Goal: Register for event/course

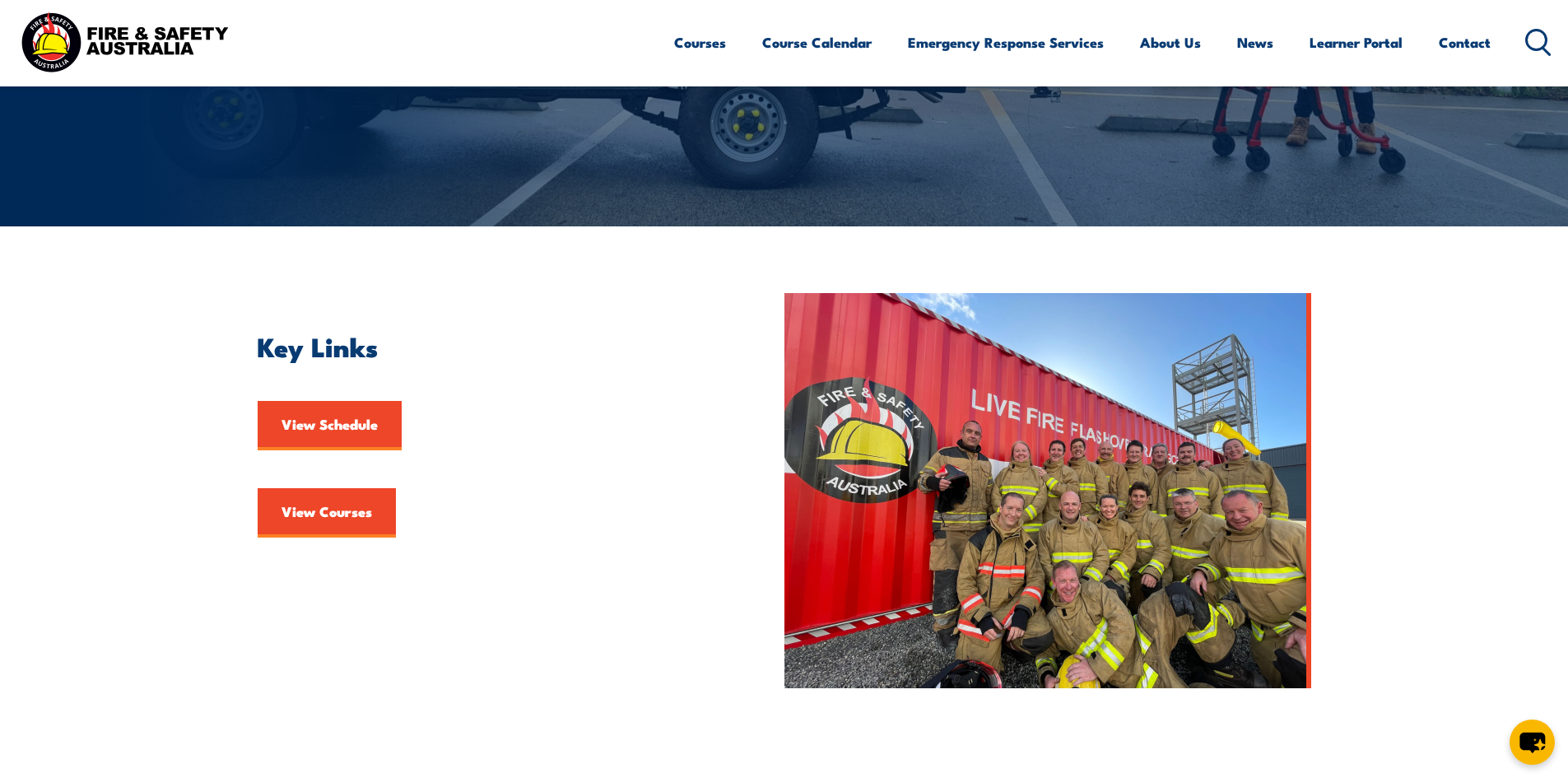
scroll to position [247, 0]
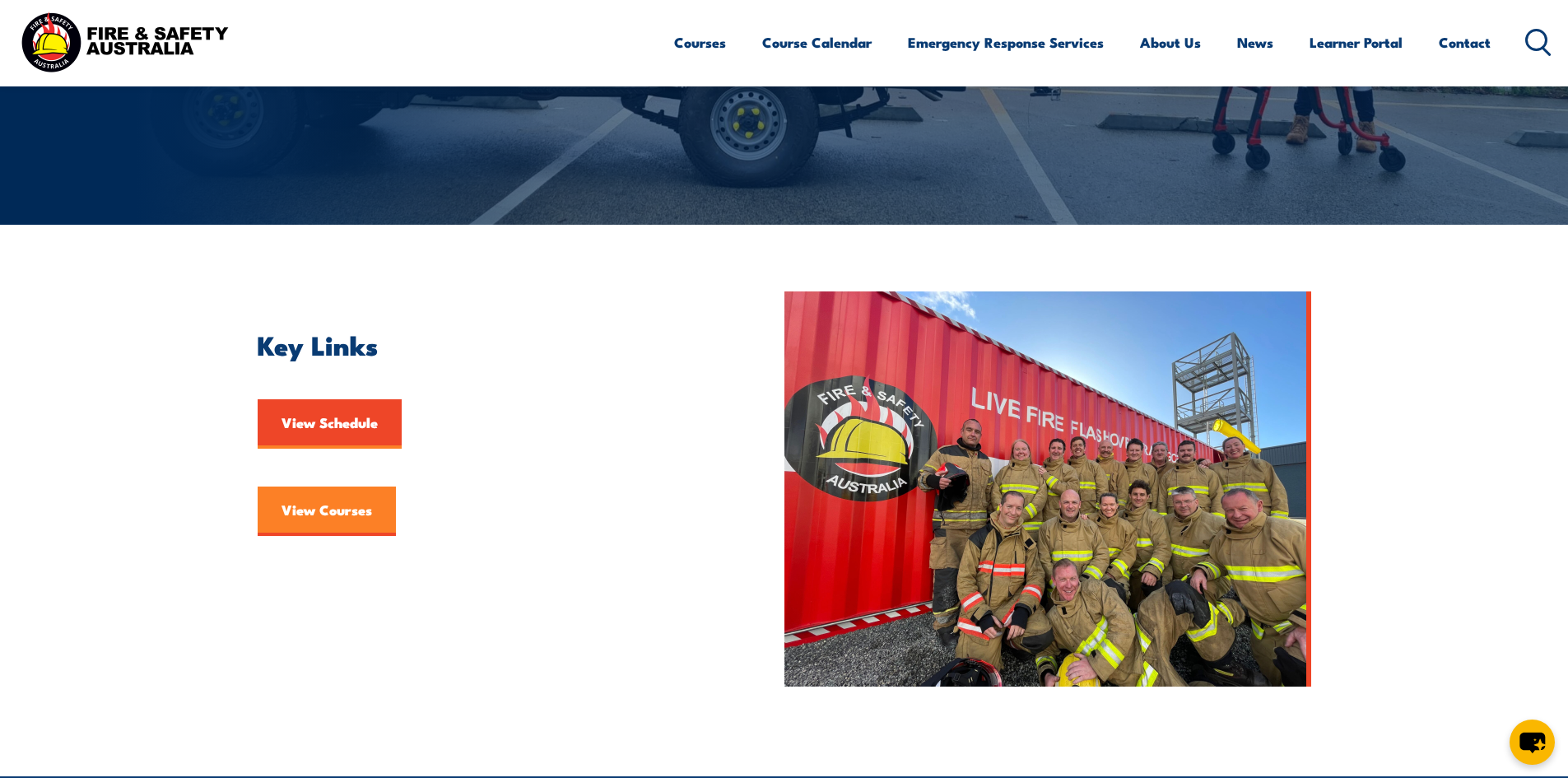
click at [326, 508] on link "View Courses" at bounding box center [327, 511] width 138 height 49
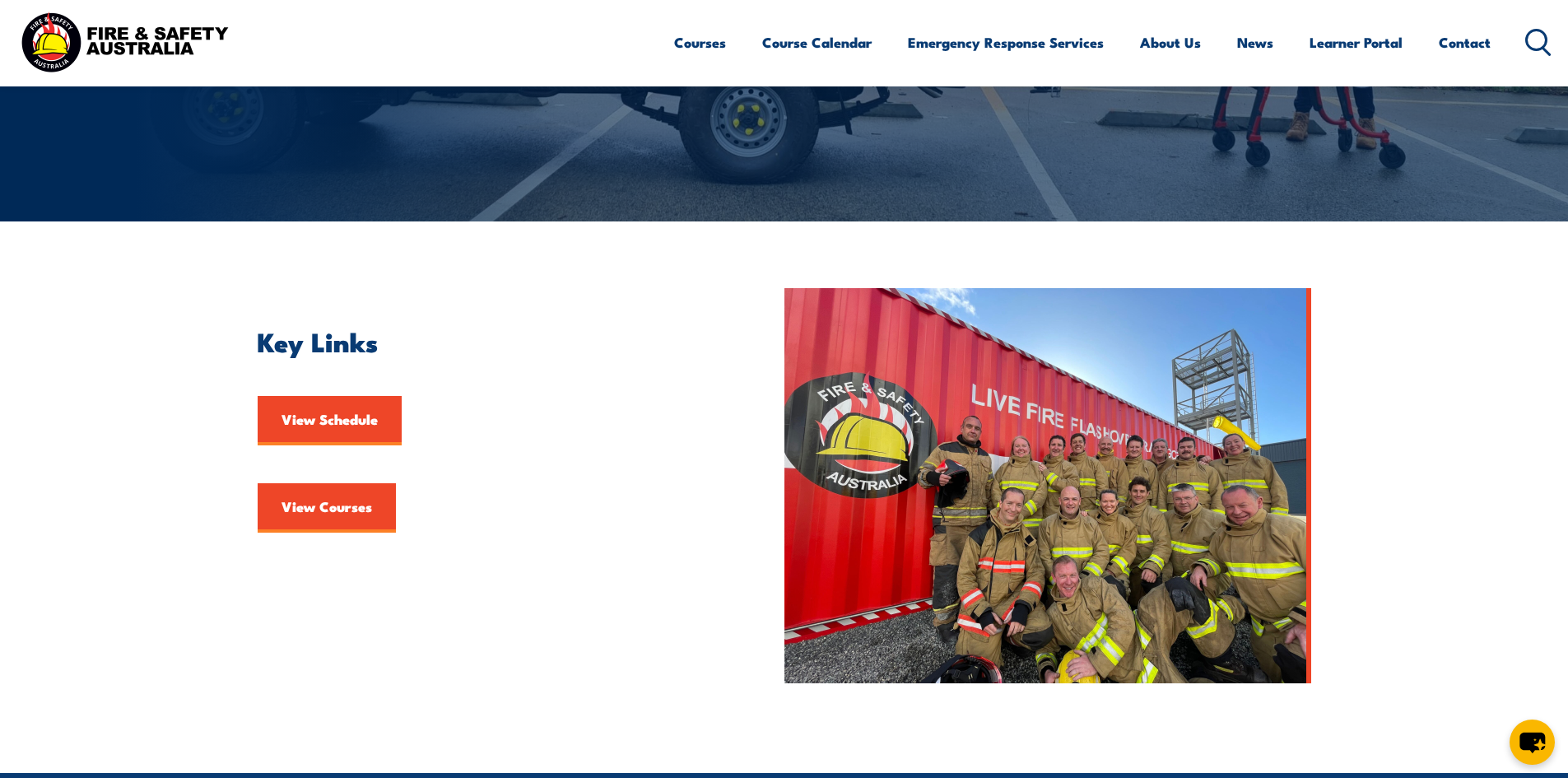
scroll to position [227, 0]
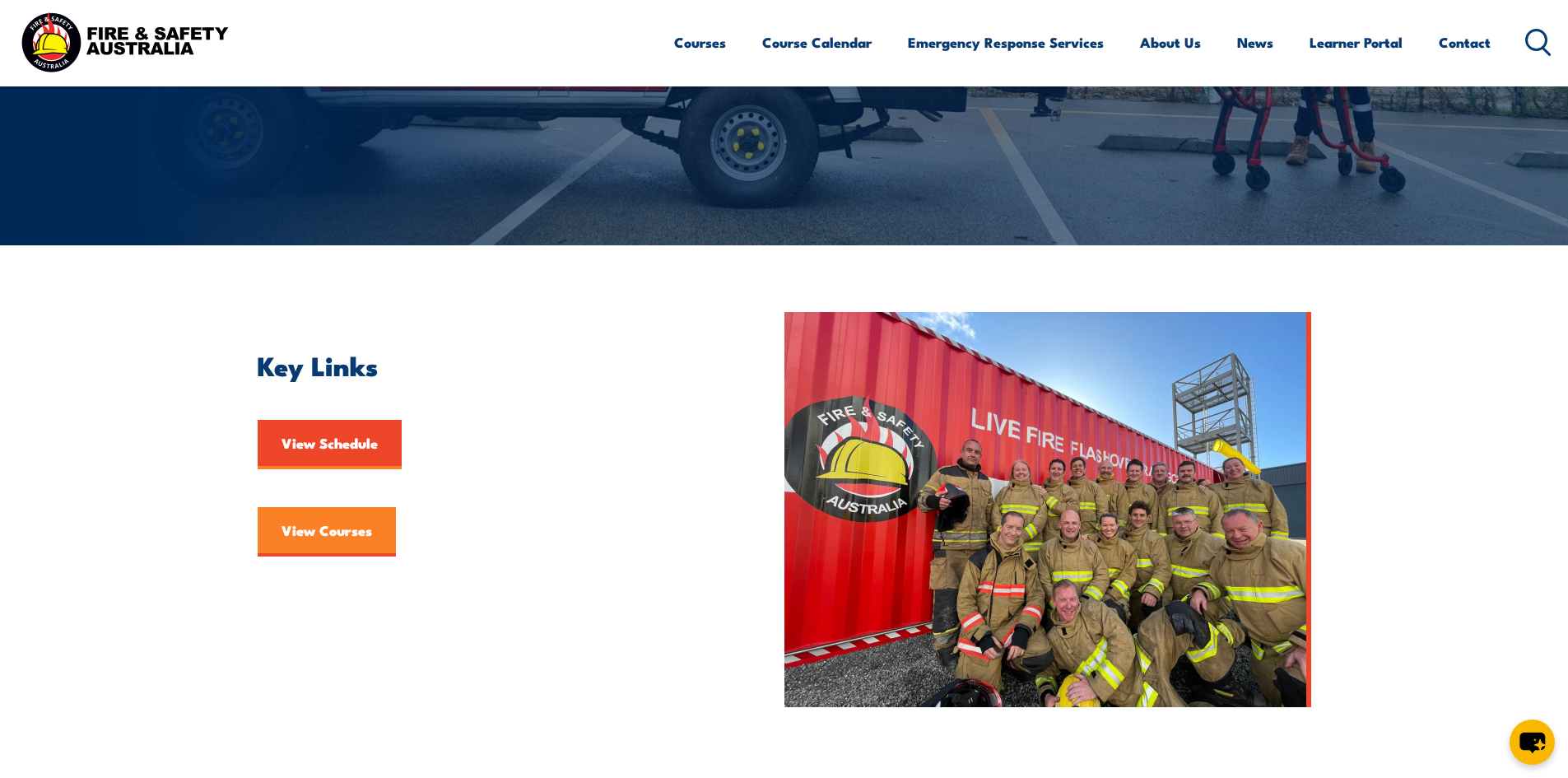
click at [388, 536] on link "View Courses" at bounding box center [327, 532] width 138 height 49
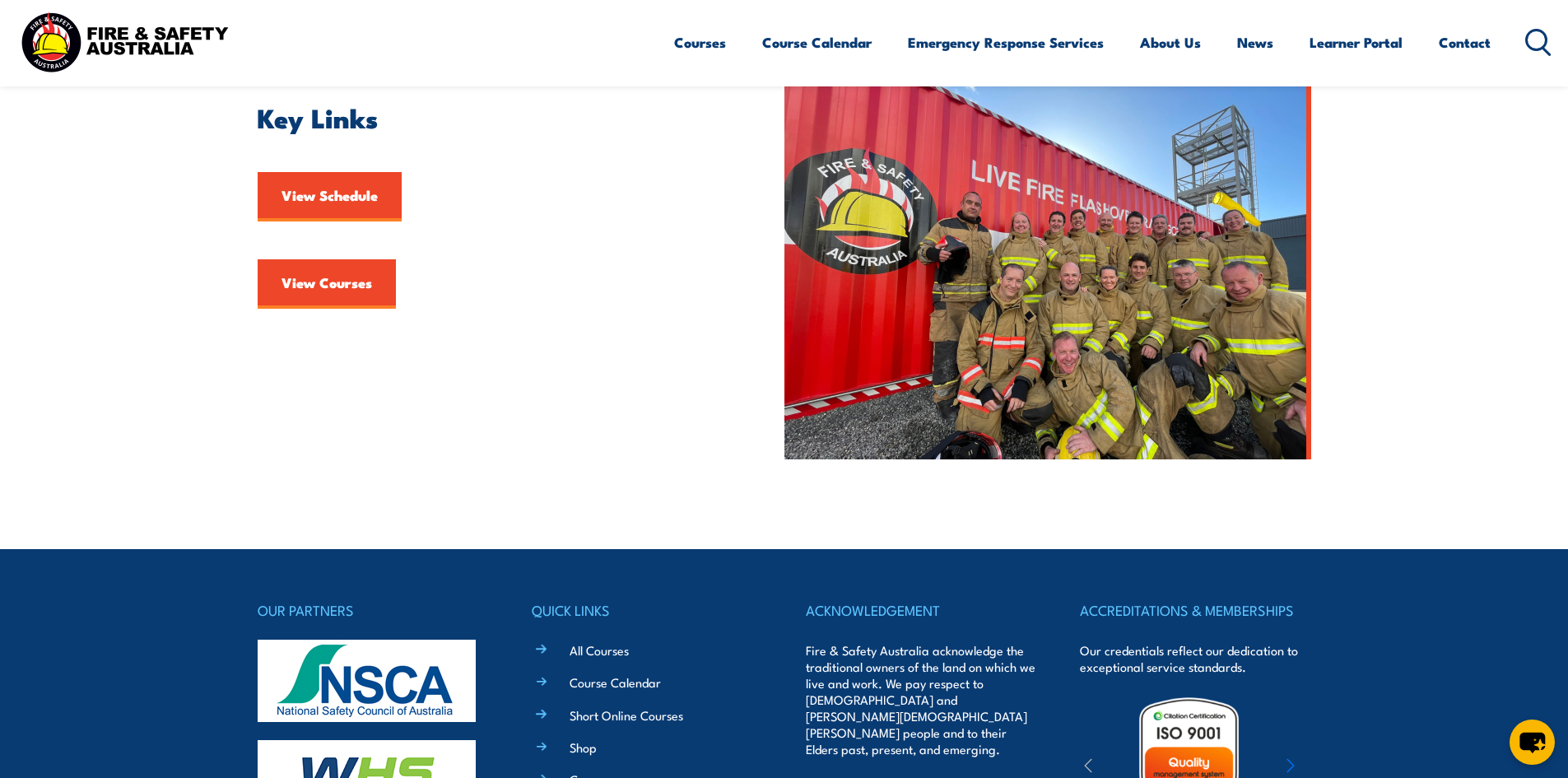
scroll to position [309, 0]
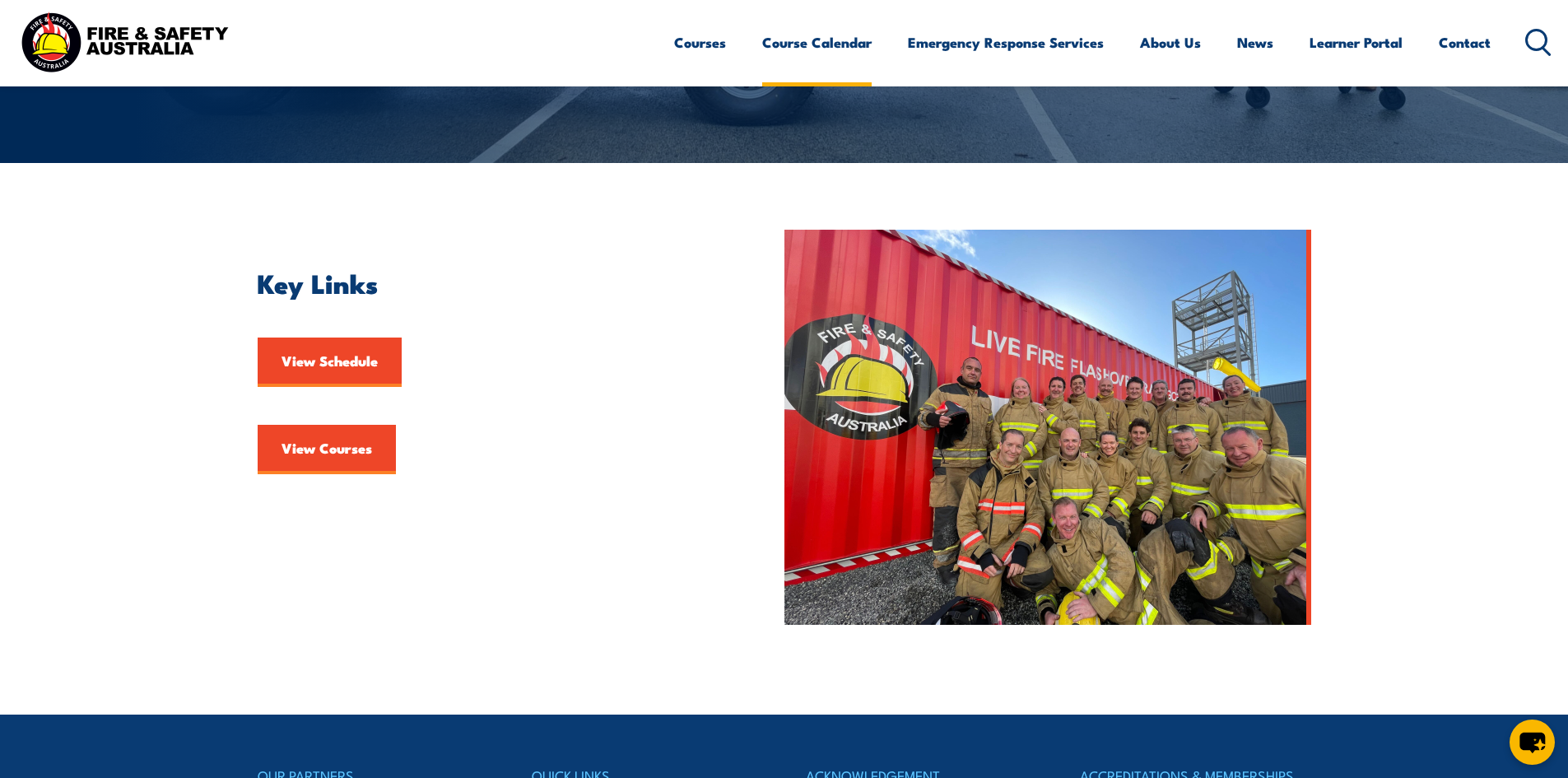
click at [802, 46] on link "Course Calendar" at bounding box center [817, 42] width 110 height 44
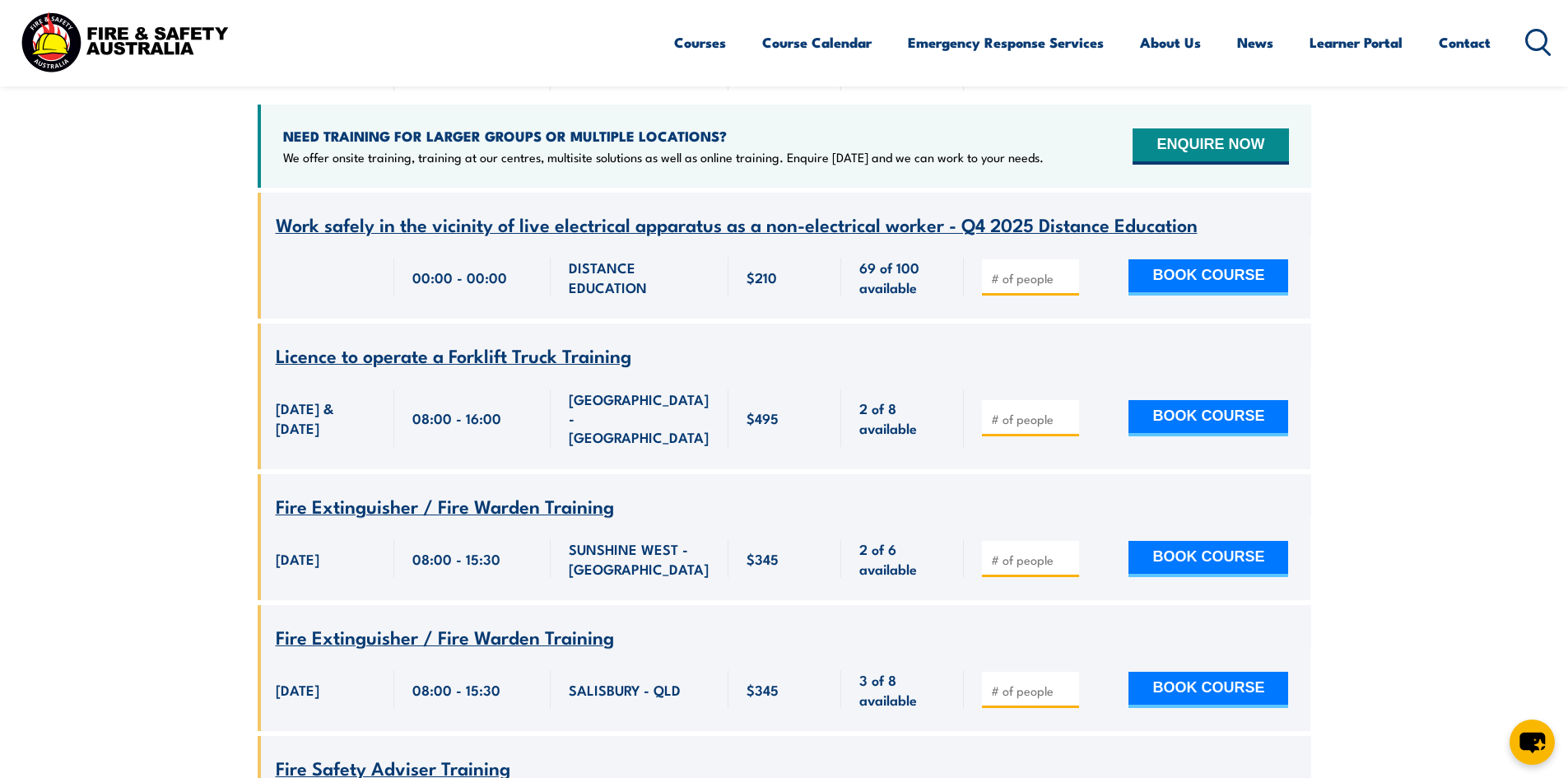
scroll to position [165, 0]
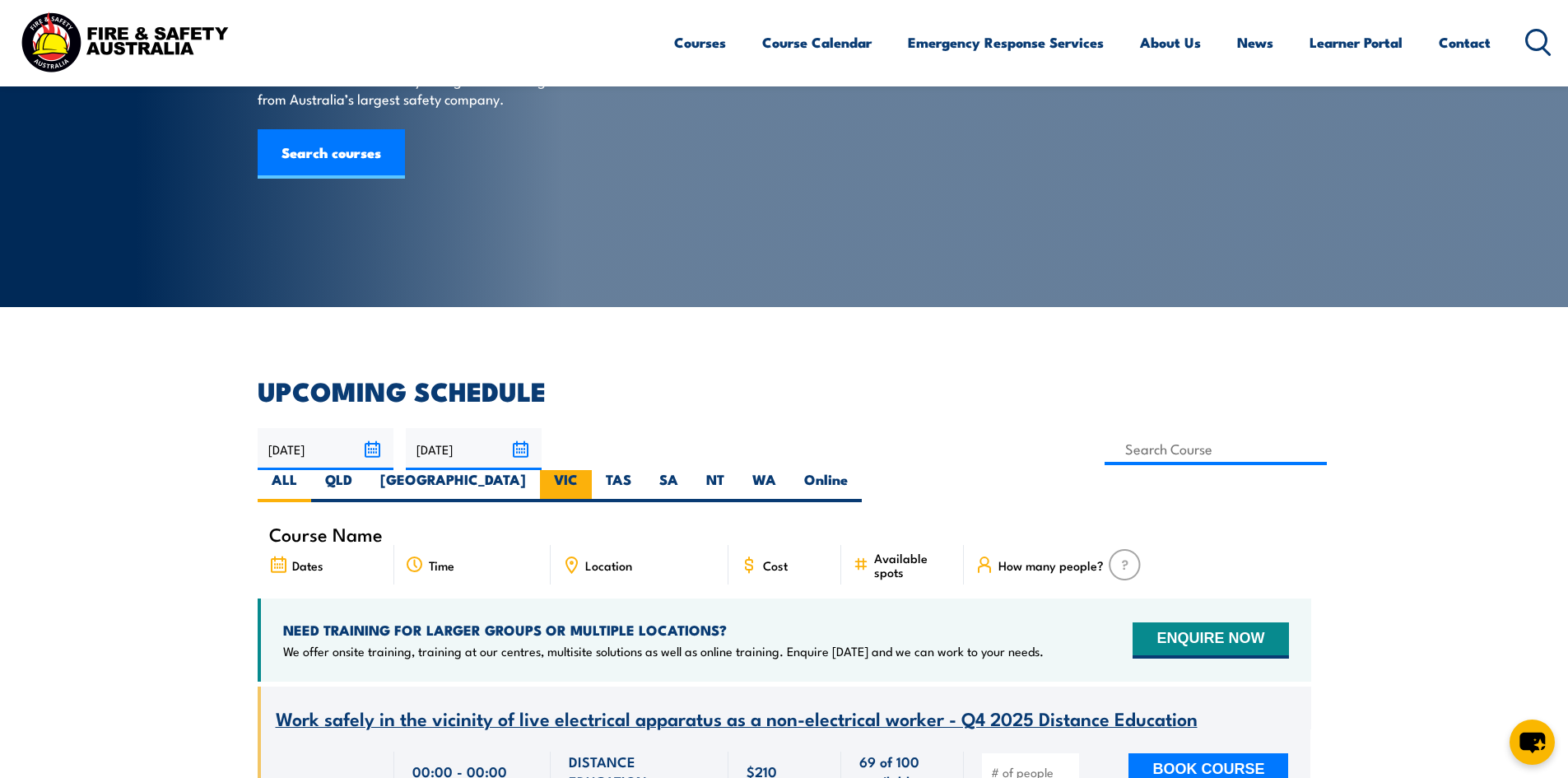
click at [592, 470] on label "VIC" at bounding box center [565, 485] width 52 height 32
click at [588, 470] on input "VIC" at bounding box center [583, 475] width 11 height 11
radio input "true"
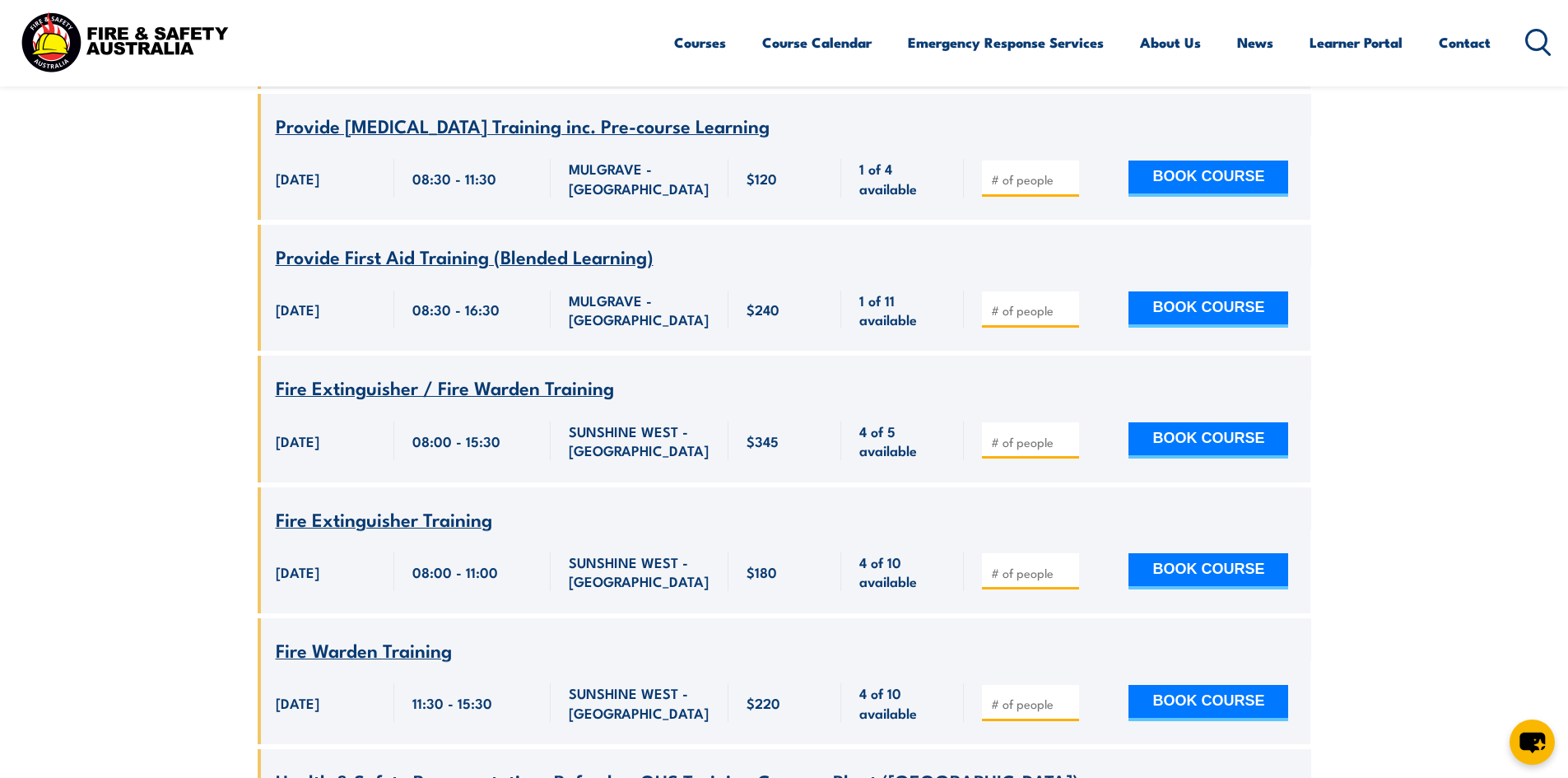
scroll to position [1811, 0]
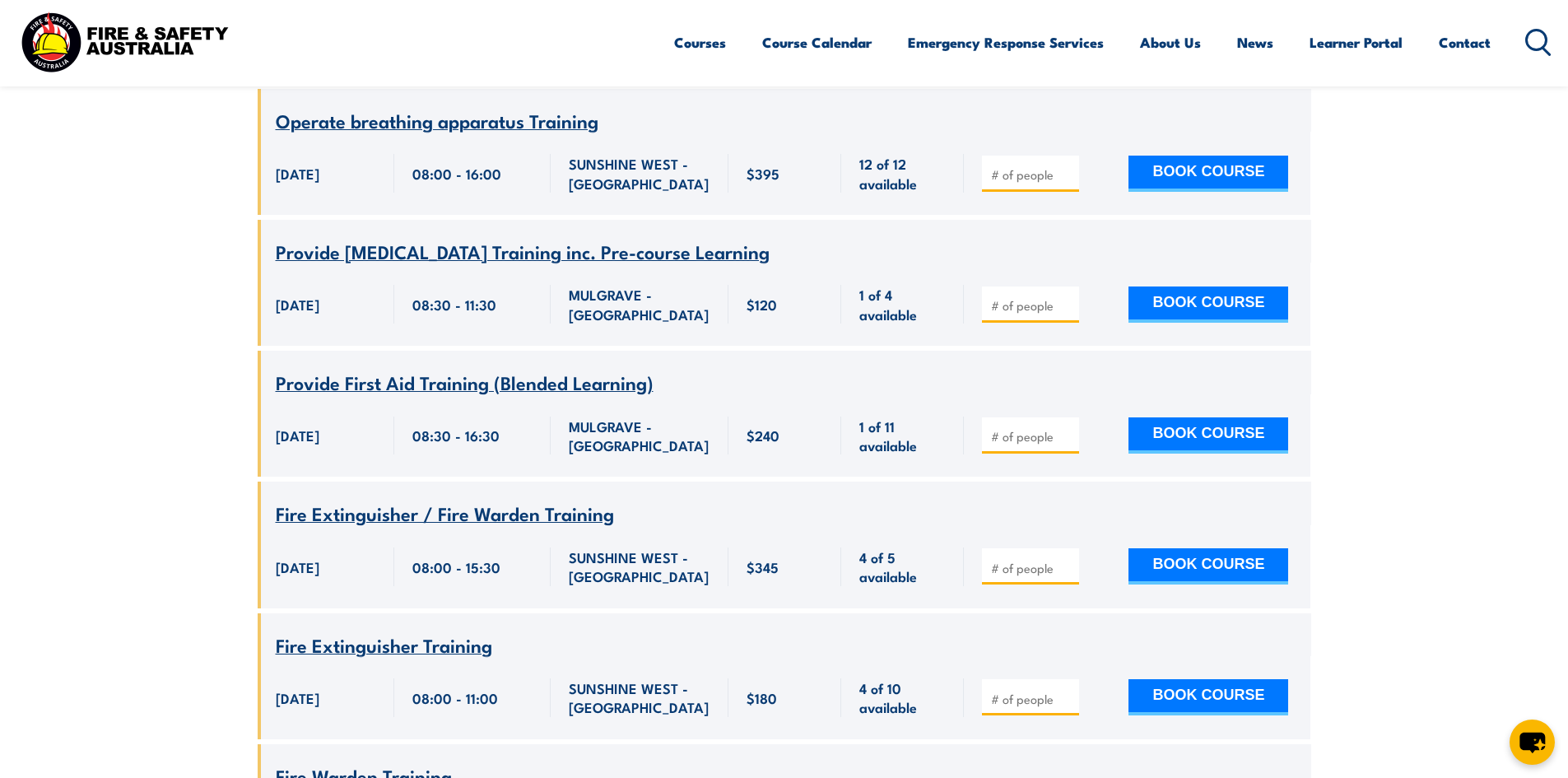
drag, startPoint x: 530, startPoint y: 470, endPoint x: 259, endPoint y: 308, distance: 315.7
click at [259, 308] on div "16 October 2025, 08:30:00 - 11:30:00 16 October 2025" at bounding box center [326, 304] width 137 height 83
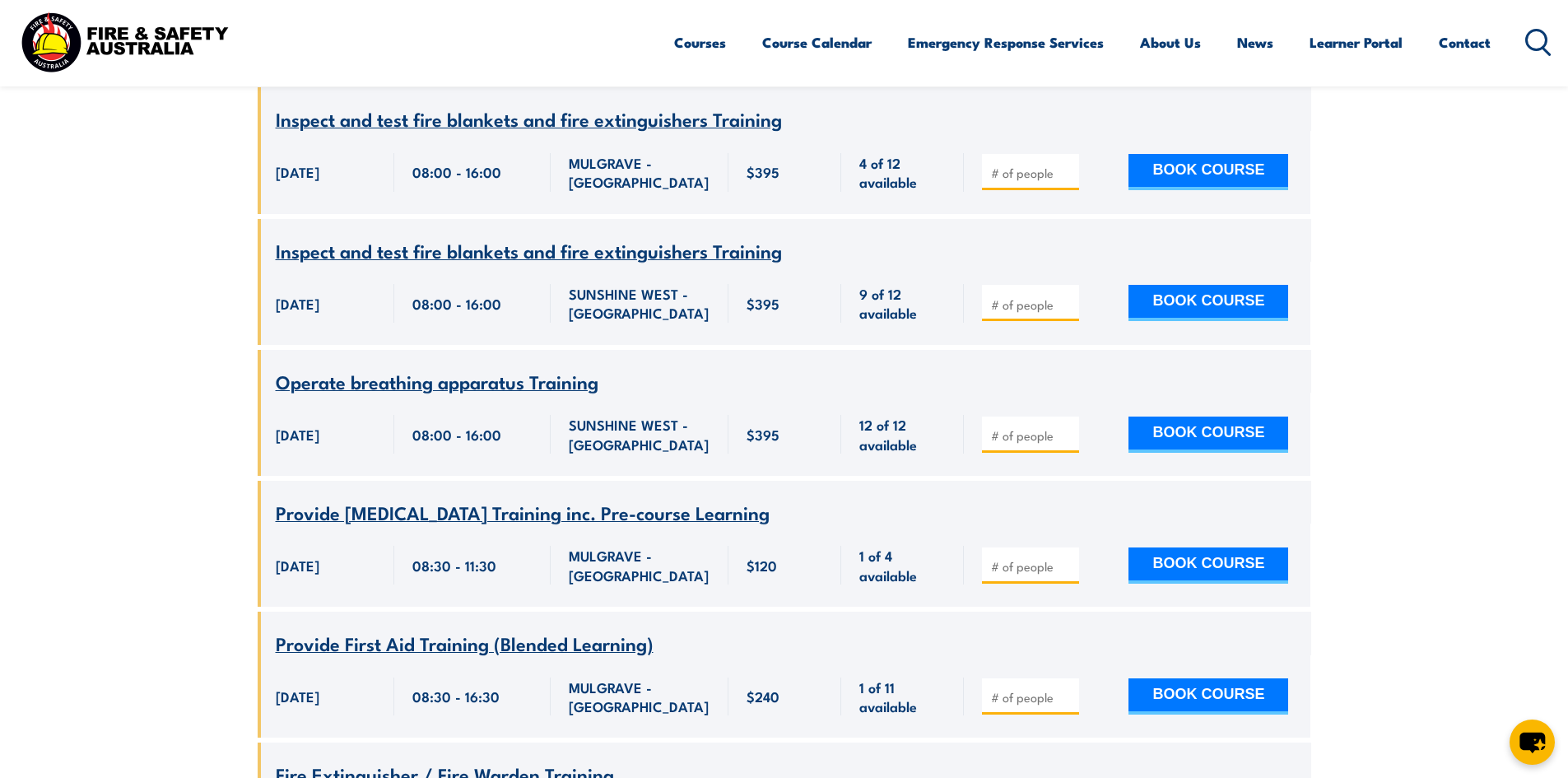
scroll to position [1482, 0]
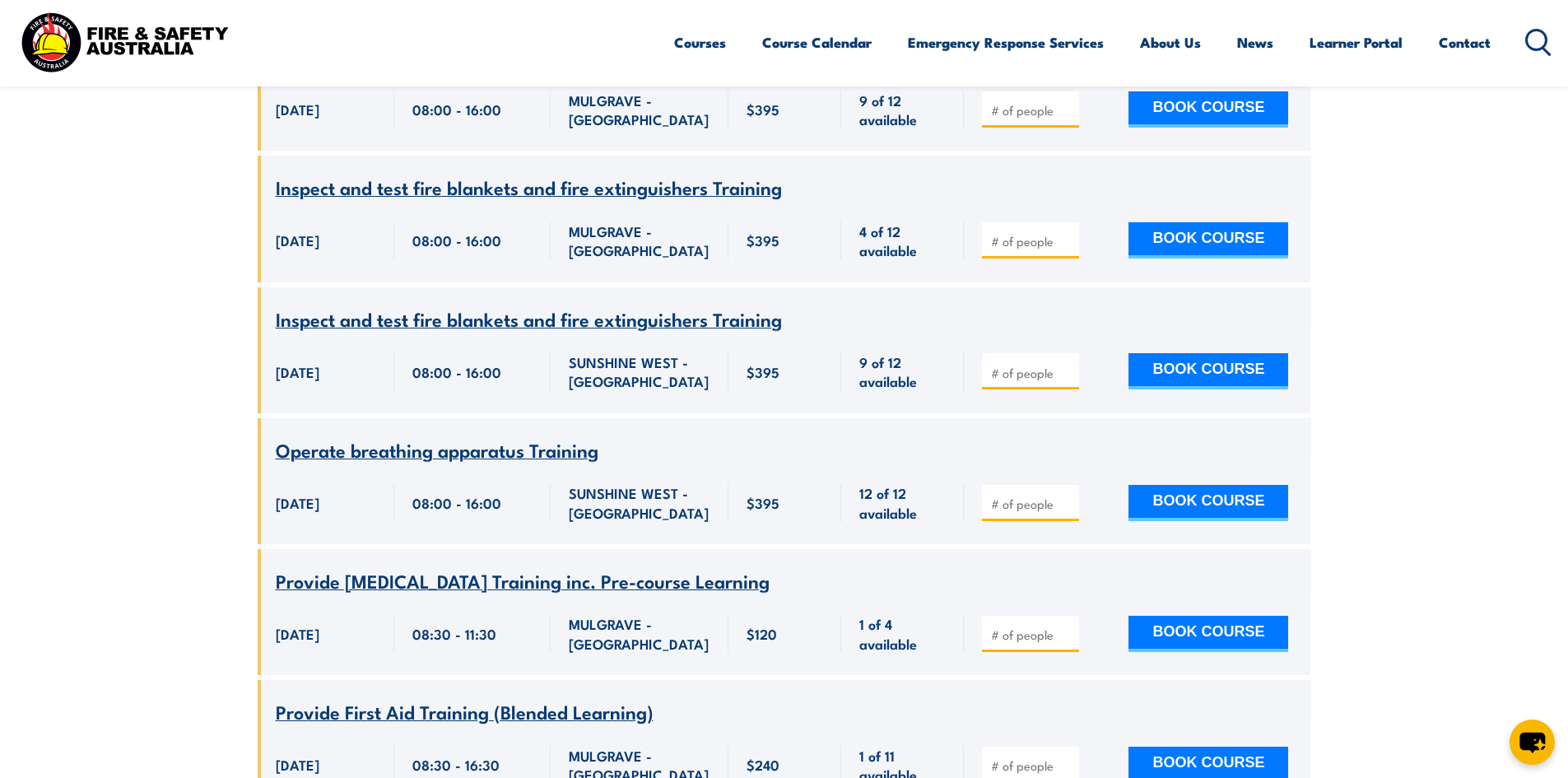
click at [525, 305] on span "Inspect and test fire blankets and fire extinguishers Training" at bounding box center [529, 319] width 506 height 28
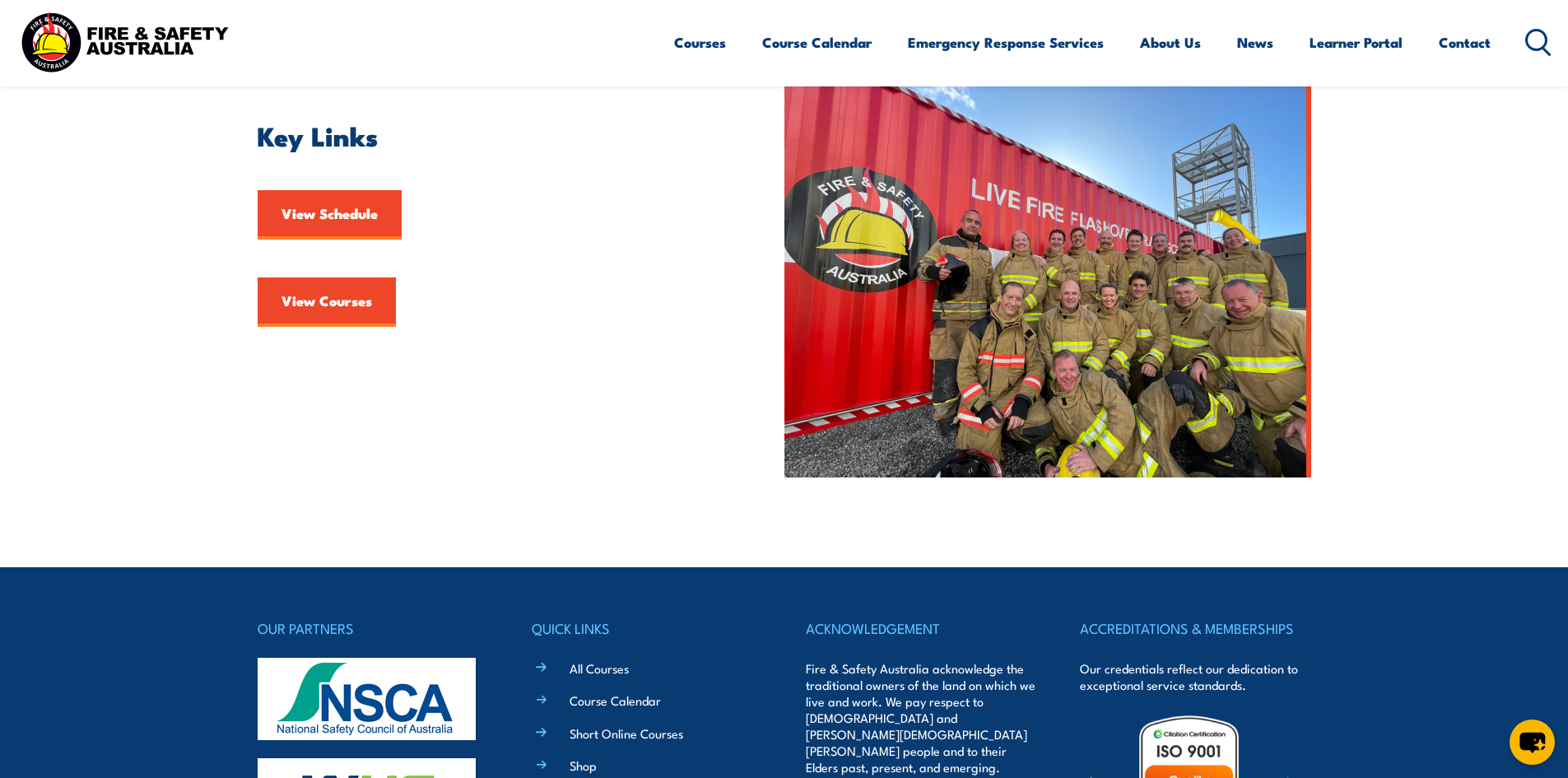
scroll to position [330, 0]
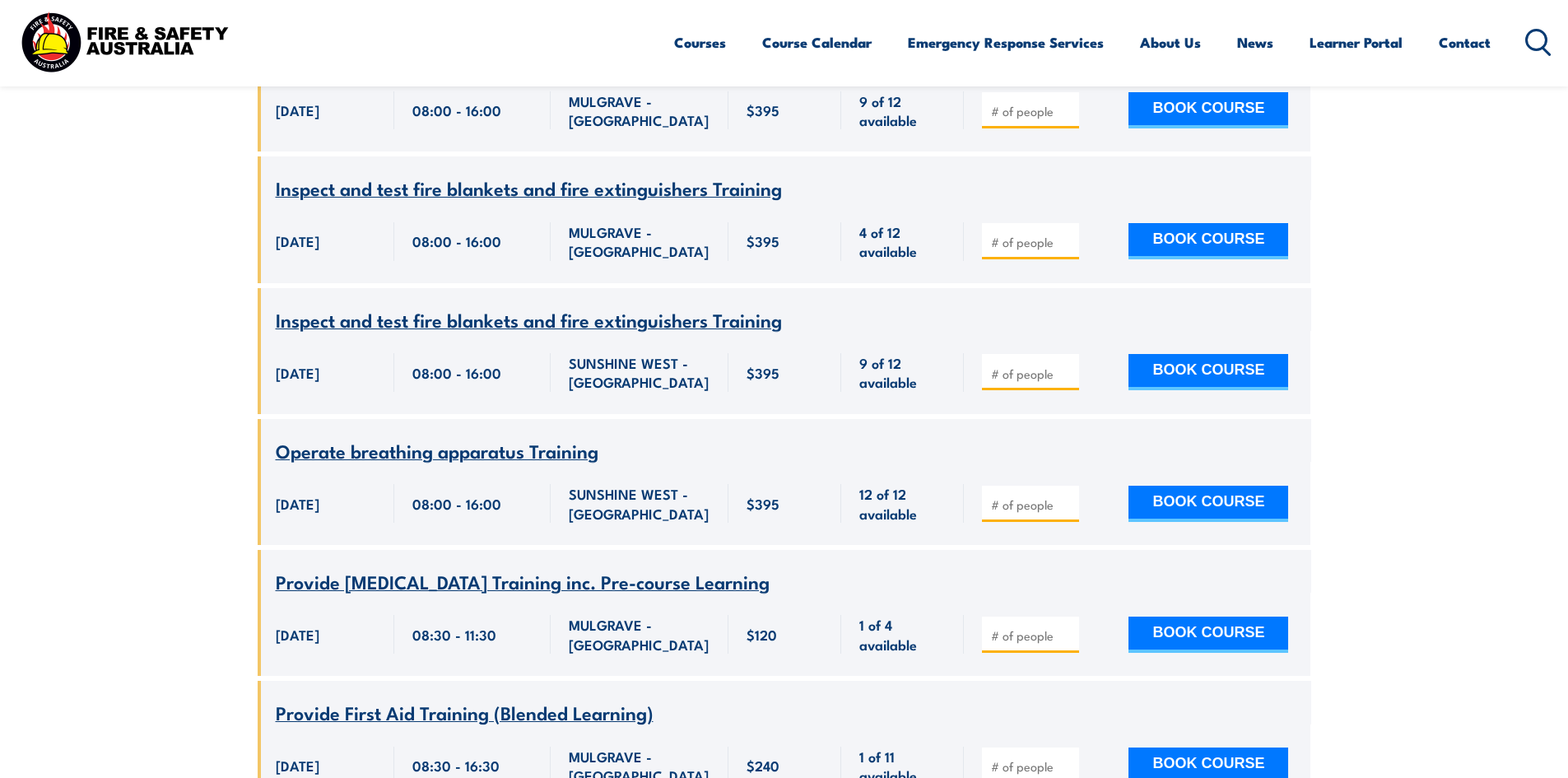
scroll to position [1482, 0]
click at [1069, 233] on input "1" at bounding box center [1032, 241] width 82 height 16
click at [1069, 233] on input "2" at bounding box center [1032, 241] width 82 height 16
click at [1069, 233] on input "3" at bounding box center [1032, 241] width 82 height 16
click at [1069, 233] on input "4" at bounding box center [1032, 241] width 82 height 16
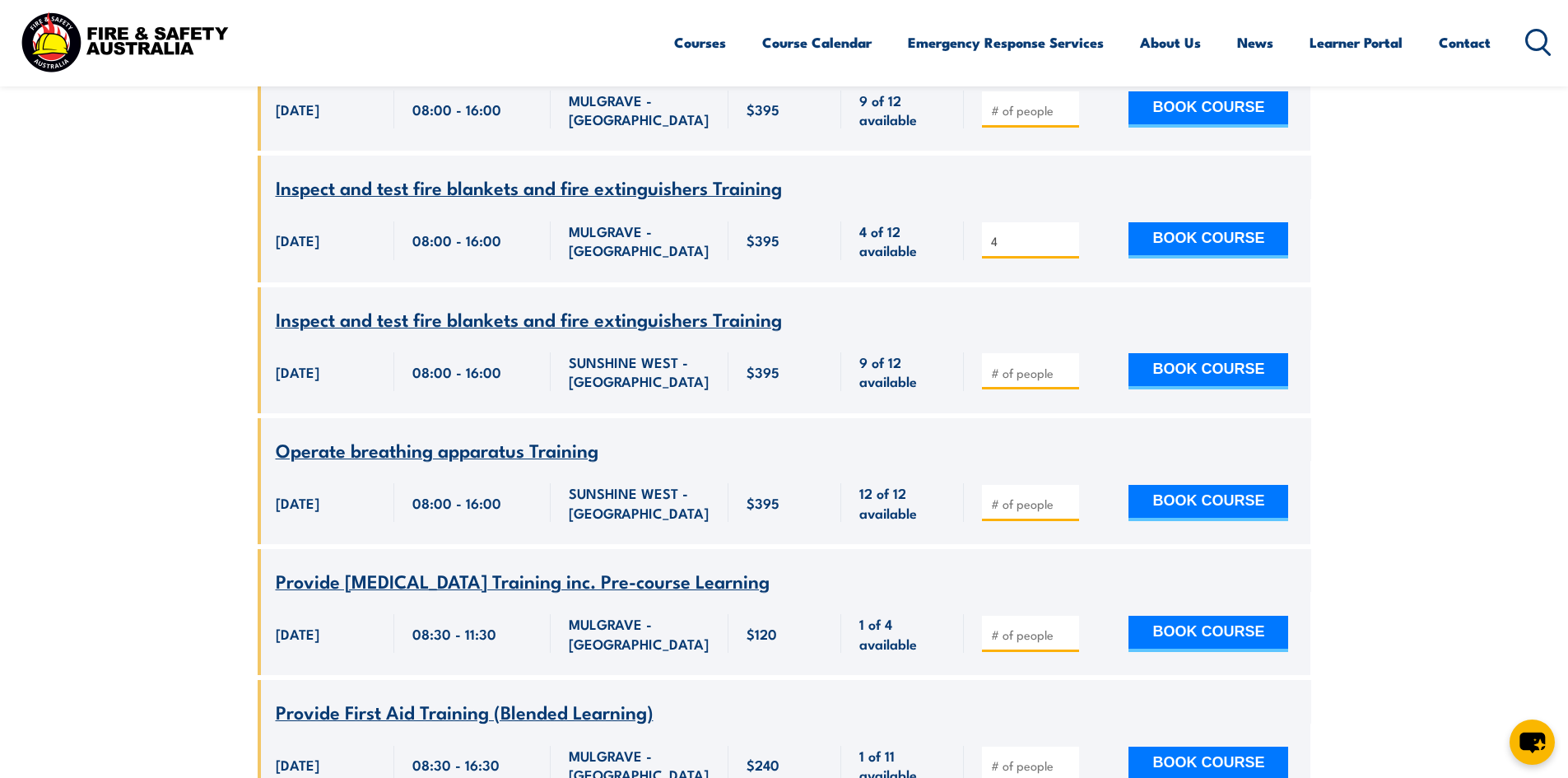
click at [1069, 233] on input "4" at bounding box center [1032, 241] width 82 height 16
click at [1070, 233] on input "3" at bounding box center [1032, 241] width 82 height 16
click at [1070, 233] on input "2" at bounding box center [1032, 241] width 82 height 16
type input "1"
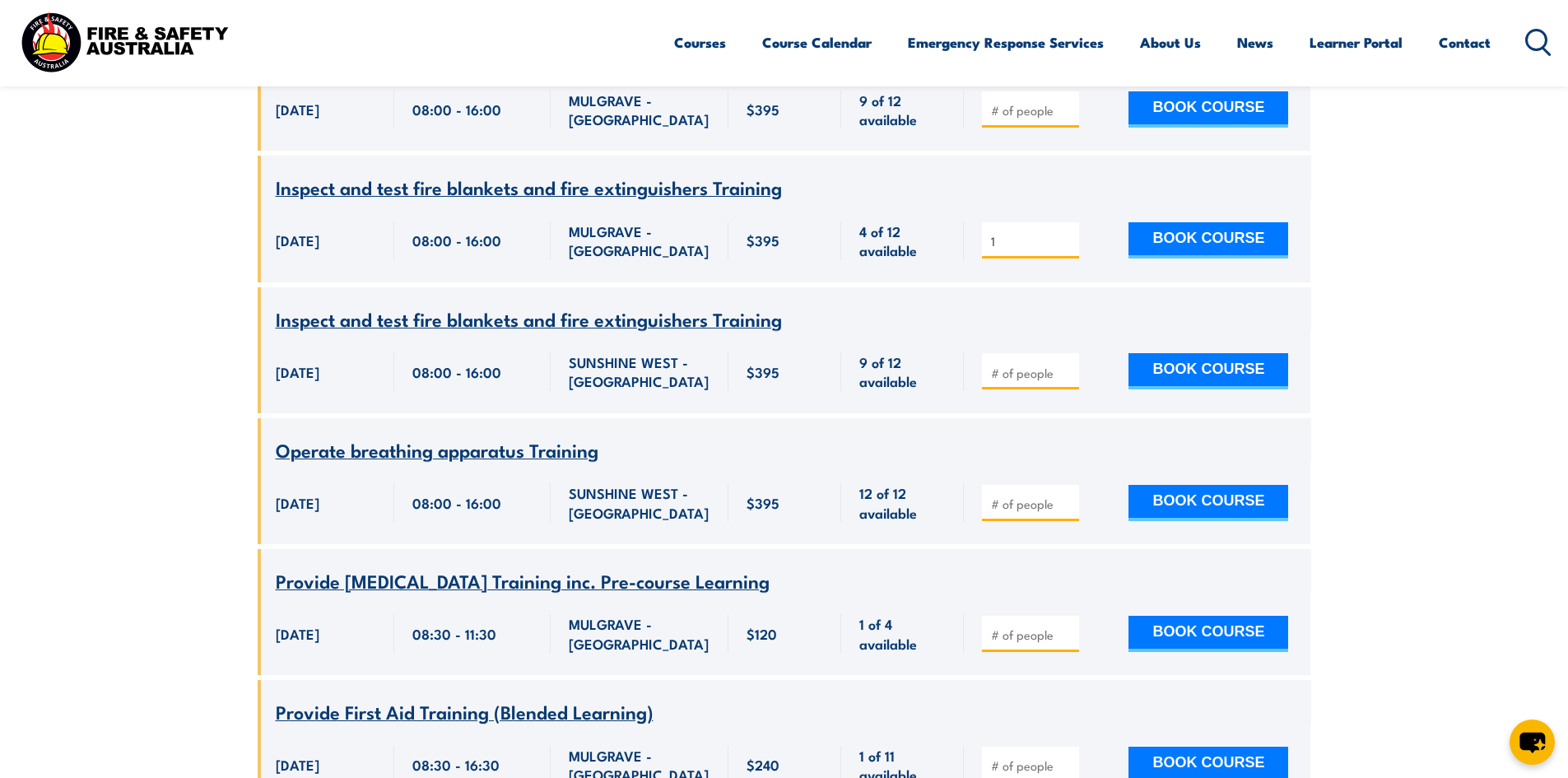
click at [1070, 233] on input "1" at bounding box center [1032, 241] width 82 height 16
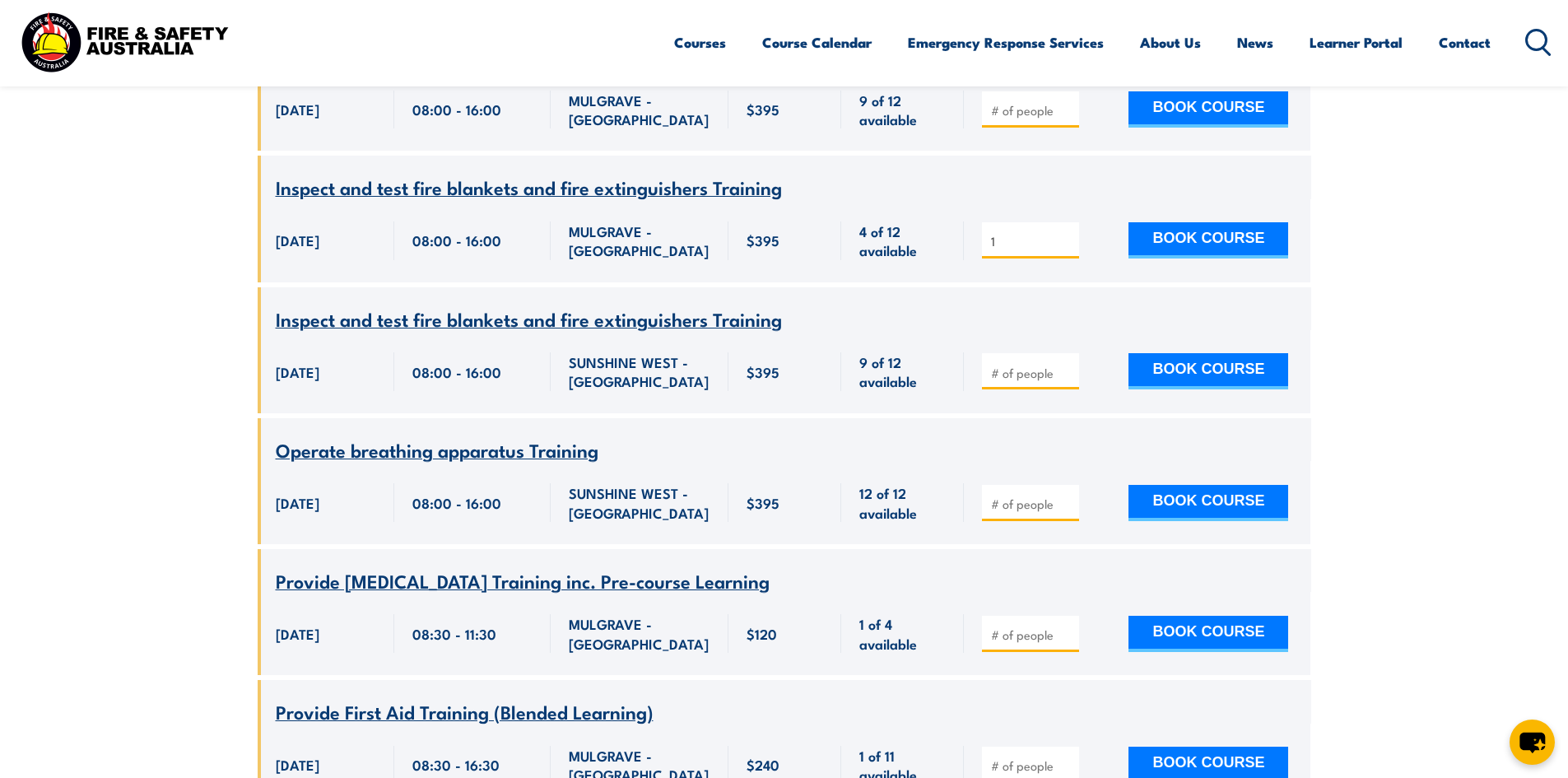
click at [1070, 233] on input "1" at bounding box center [1032, 241] width 82 height 16
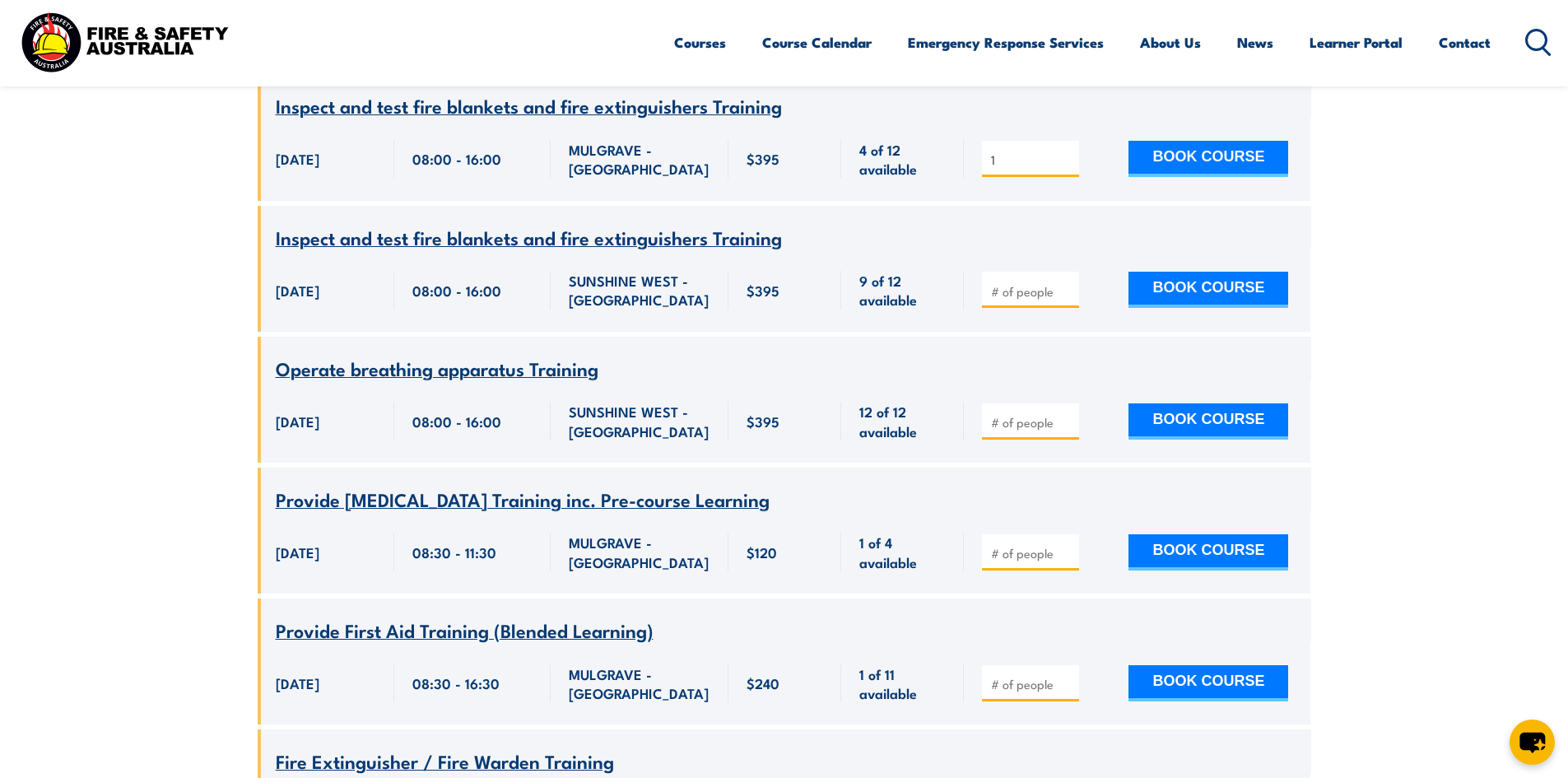
scroll to position [1399, 0]
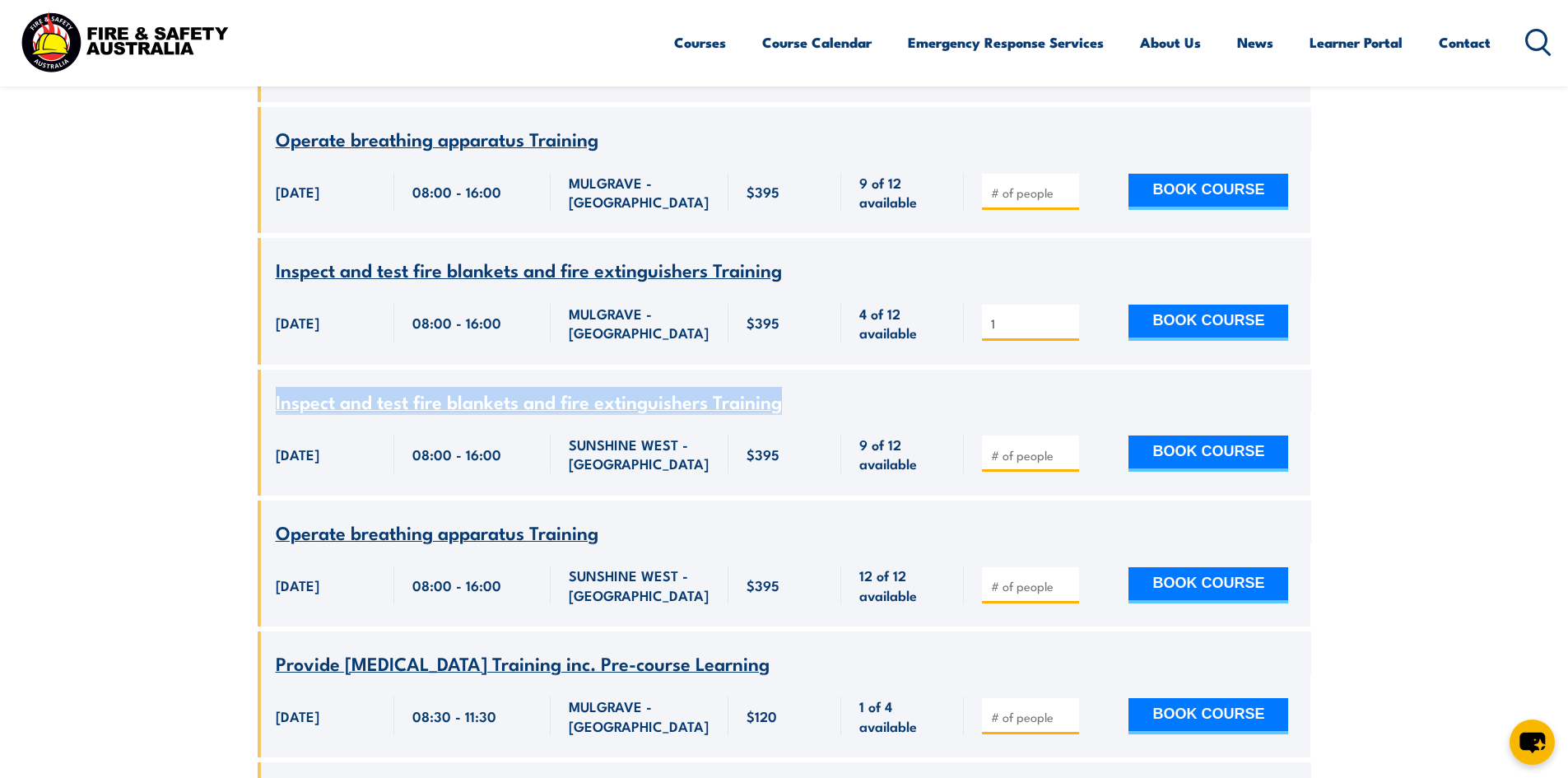
drag, startPoint x: 831, startPoint y: 373, endPoint x: 276, endPoint y: 378, distance: 555.0
click at [276, 392] on div "Inspect and test fire blankets and fire extinguishers Training" at bounding box center [784, 402] width 1018 height 21
copy span "Inspect and test fire blankets and fire extinguishers Training"
